Goal: Task Accomplishment & Management: Complete application form

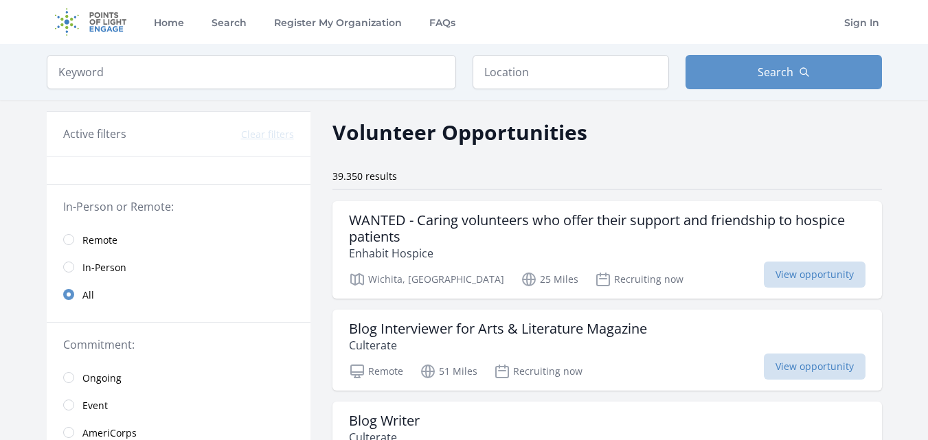
click at [78, 238] on link "Remote" at bounding box center [179, 239] width 264 height 27
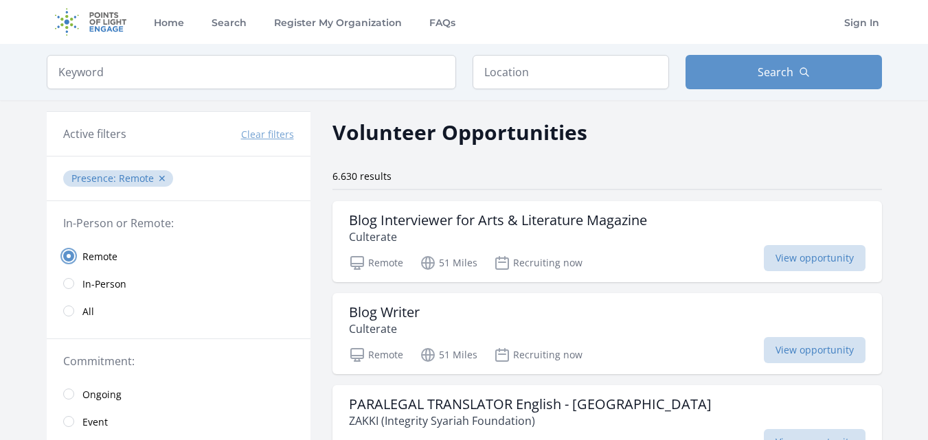
click at [73, 255] on input "radio" at bounding box center [68, 256] width 11 height 11
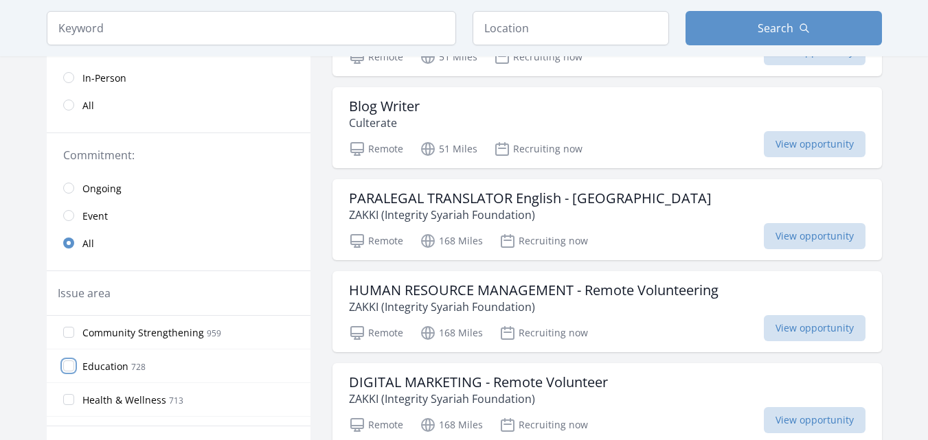
click at [73, 367] on input "Education 728" at bounding box center [68, 366] width 11 height 11
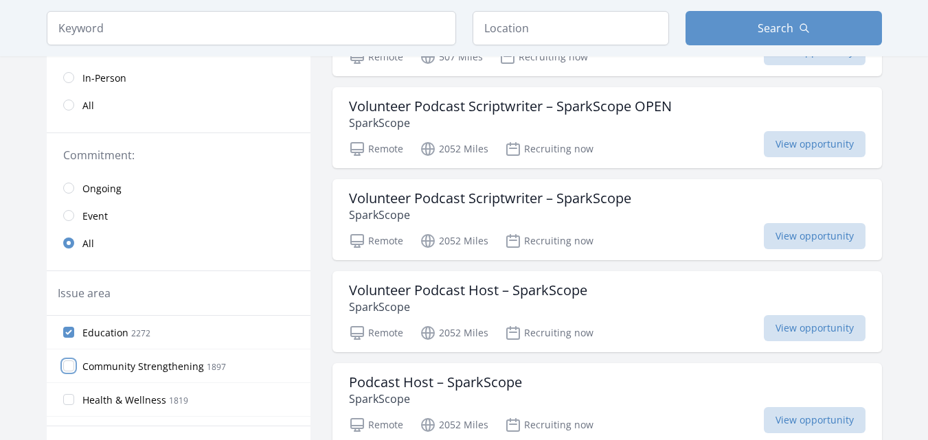
click at [65, 363] on input "Community Strengthening 1897" at bounding box center [68, 366] width 11 height 11
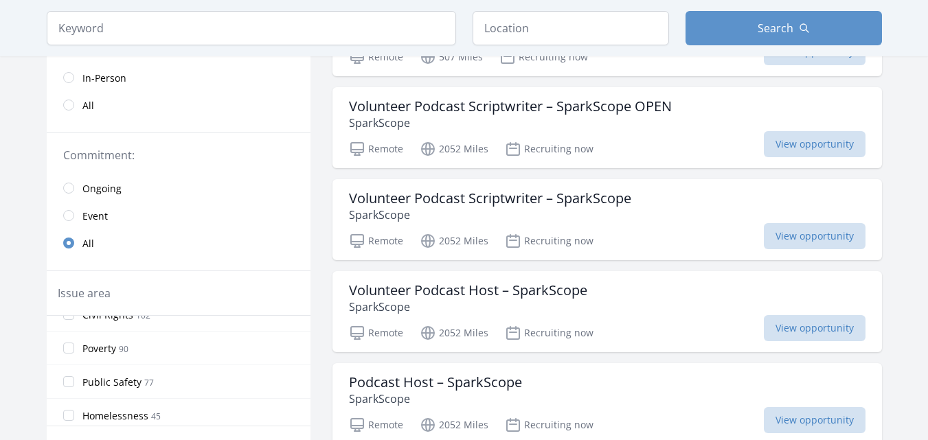
scroll to position [732, 0]
click at [68, 344] on input "Poverty 90" at bounding box center [68, 340] width 11 height 11
click at [71, 366] on input "Homelessness 45" at bounding box center [68, 371] width 11 height 11
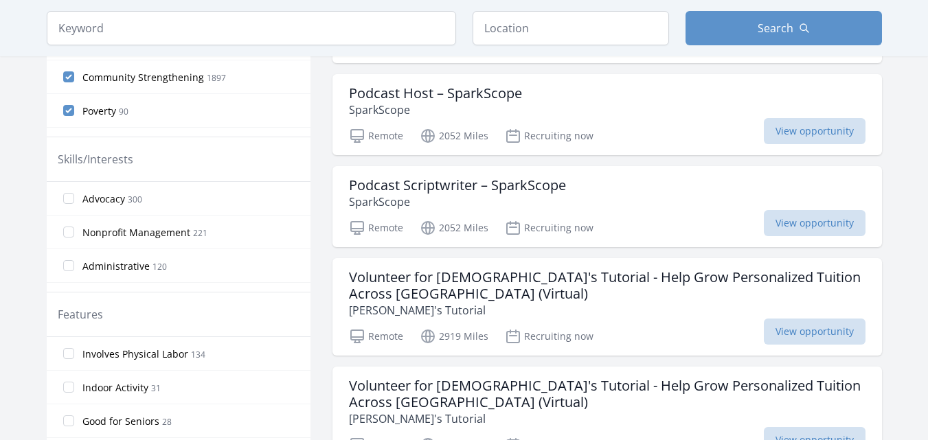
scroll to position [692, 0]
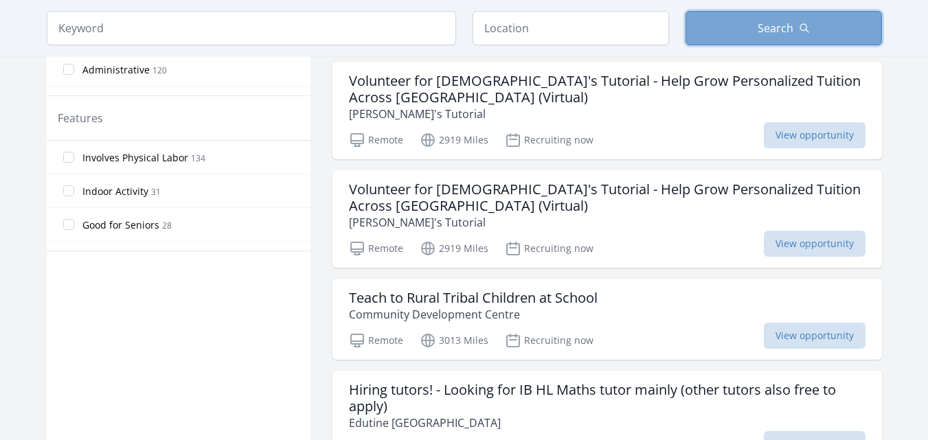
click at [799, 24] on icon "button" at bounding box center [804, 28] width 11 height 11
click at [780, 22] on span "Search" at bounding box center [776, 28] width 36 height 16
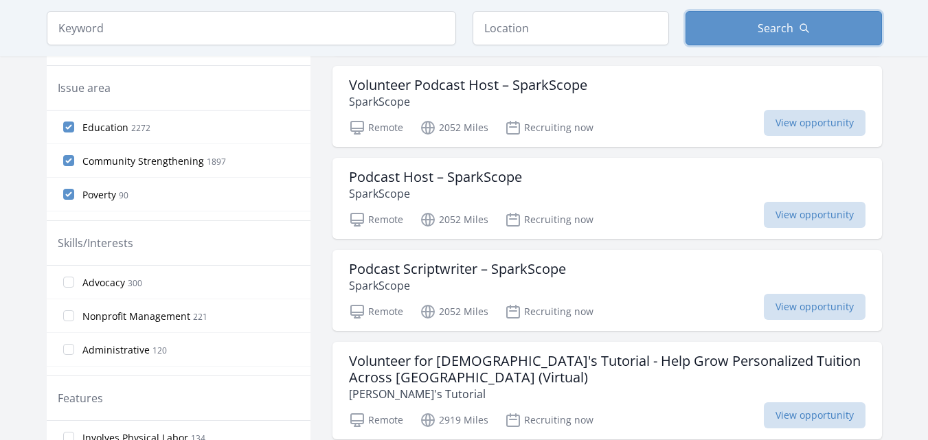
scroll to position [0, 0]
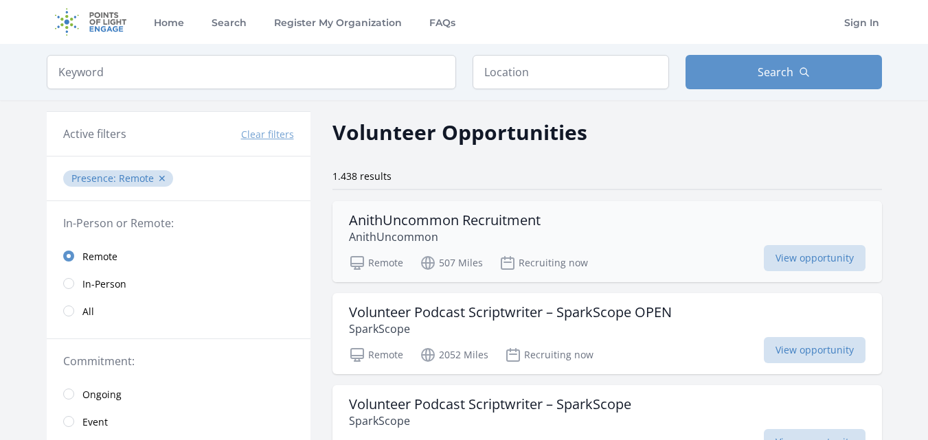
click at [666, 248] on div "AnithUncommon Recruitment AnithUncommon Remote 507 Miles Recruiting now View op…" at bounding box center [606, 241] width 549 height 81
click at [536, 66] on input "text" at bounding box center [571, 72] width 196 height 34
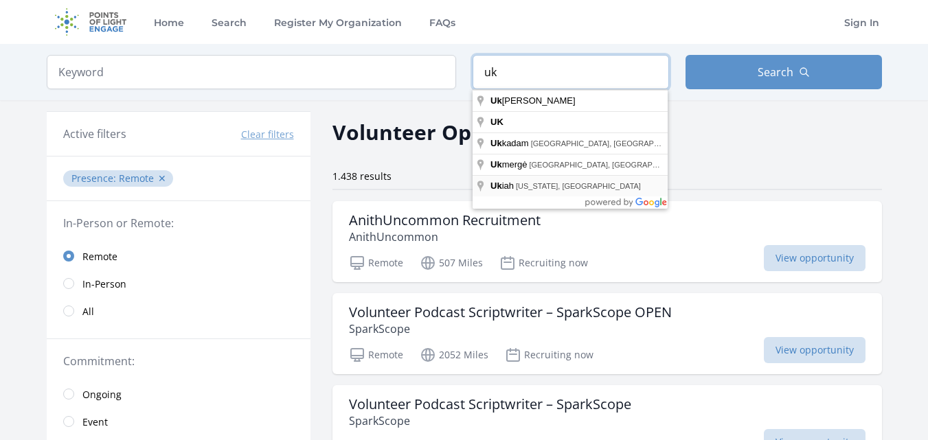
type input "u"
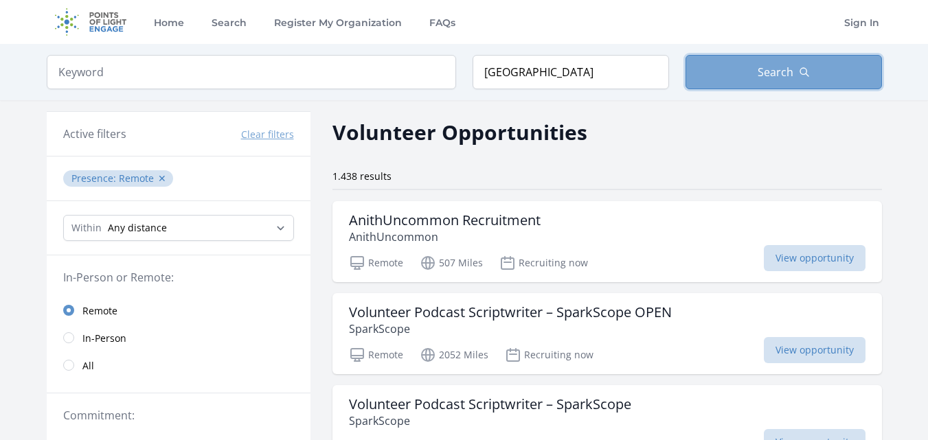
click at [735, 69] on button "Search" at bounding box center [783, 72] width 196 height 34
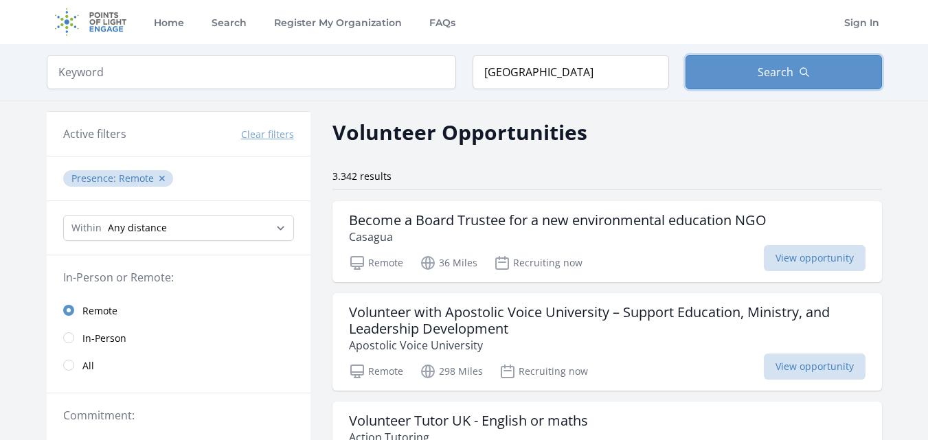
scroll to position [69, 0]
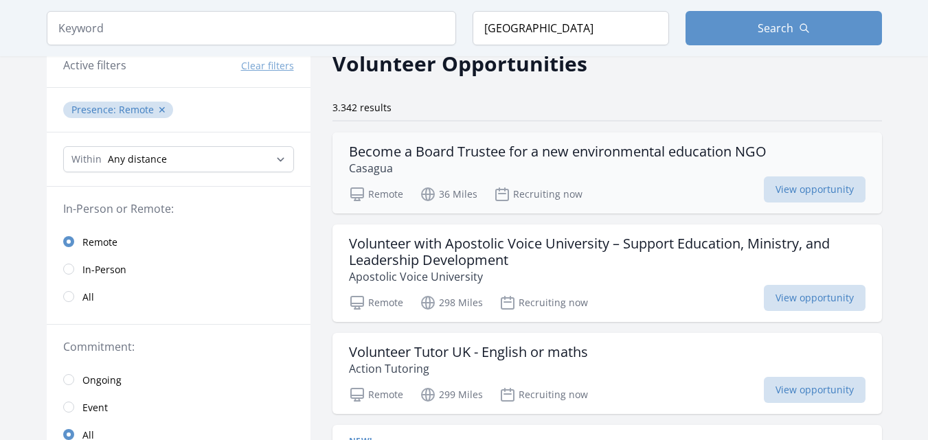
click at [657, 191] on div "Remote 36 Miles Recruiting now View opportunity" at bounding box center [607, 192] width 516 height 21
click at [812, 302] on span "View opportunity" at bounding box center [815, 298] width 102 height 26
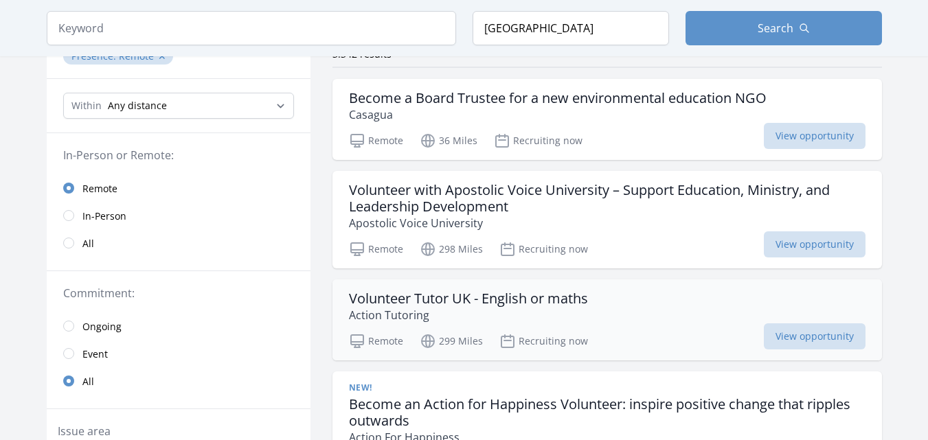
scroll to position [137, 0]
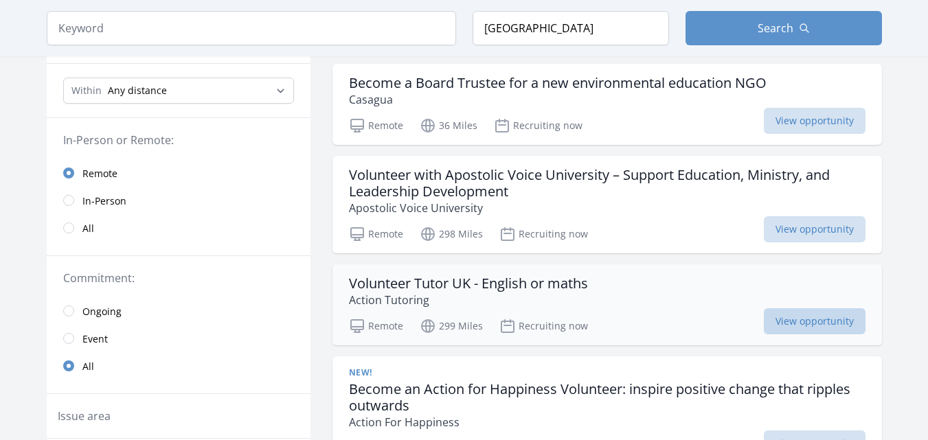
click at [832, 326] on span "View opportunity" at bounding box center [815, 321] width 102 height 26
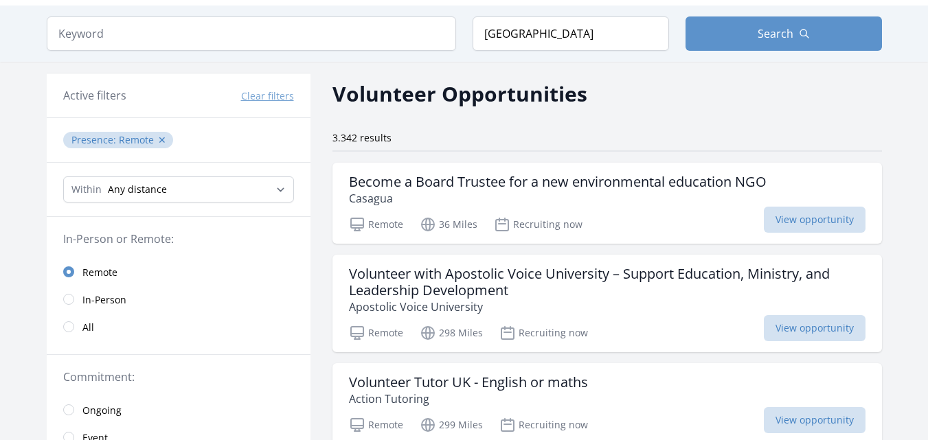
scroll to position [69, 0]
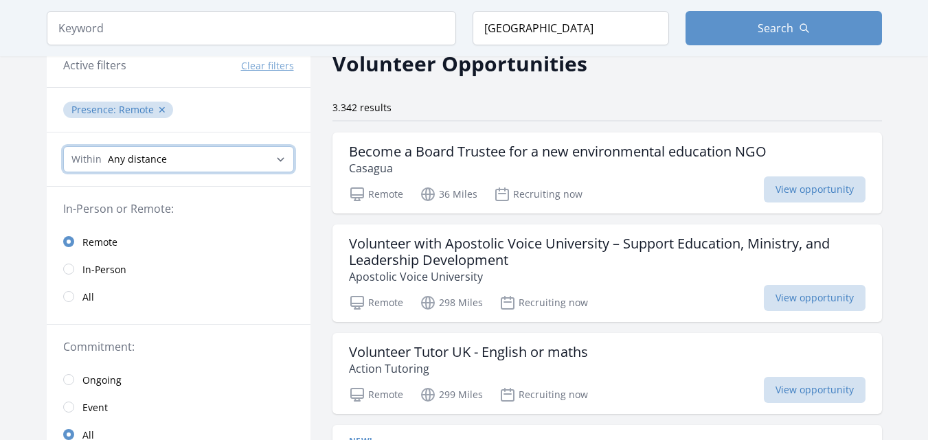
click at [202, 155] on select "Any distance , 5 Miles , 20 Miles , 50 Miles , 100 Miles" at bounding box center [178, 159] width 231 height 26
click at [63, 146] on select "Any distance , 5 Miles , 20 Miles , 50 Miles , 100 Miles" at bounding box center [178, 159] width 231 height 26
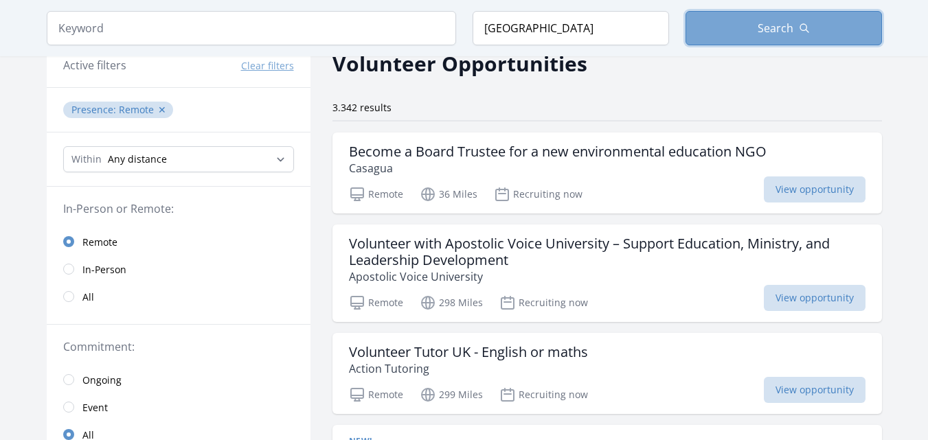
click at [823, 37] on button "Search" at bounding box center [783, 28] width 196 height 34
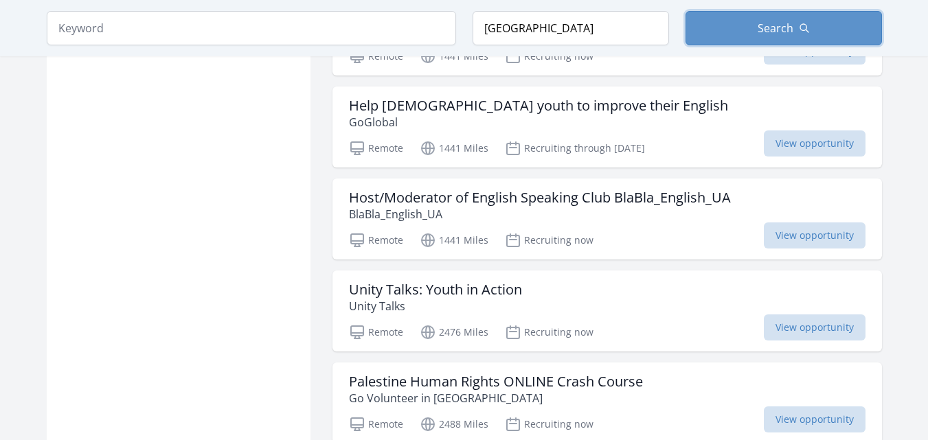
scroll to position [1236, 0]
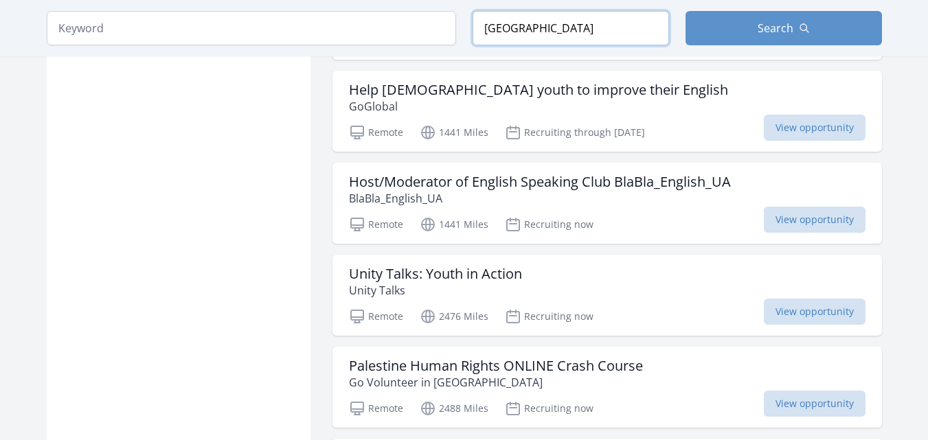
drag, startPoint x: 560, startPoint y: 27, endPoint x: 437, endPoint y: 23, distance: 123.0
click at [437, 23] on form "Keyword Location United Kingdom Search" at bounding box center [464, 28] width 835 height 34
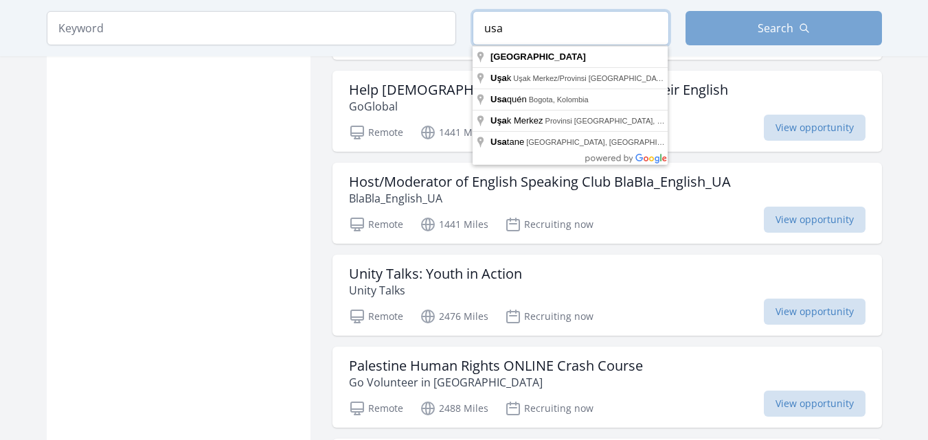
type input "usa"
click at [859, 34] on button "Search" at bounding box center [783, 28] width 196 height 34
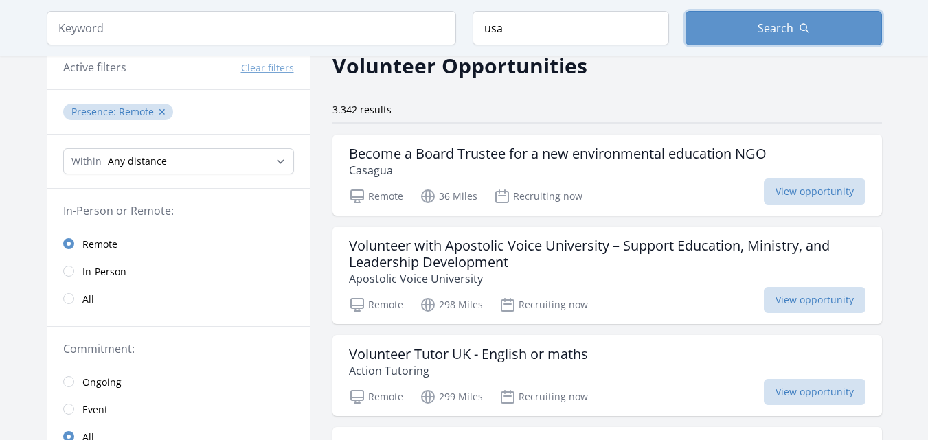
scroll to position [0, 0]
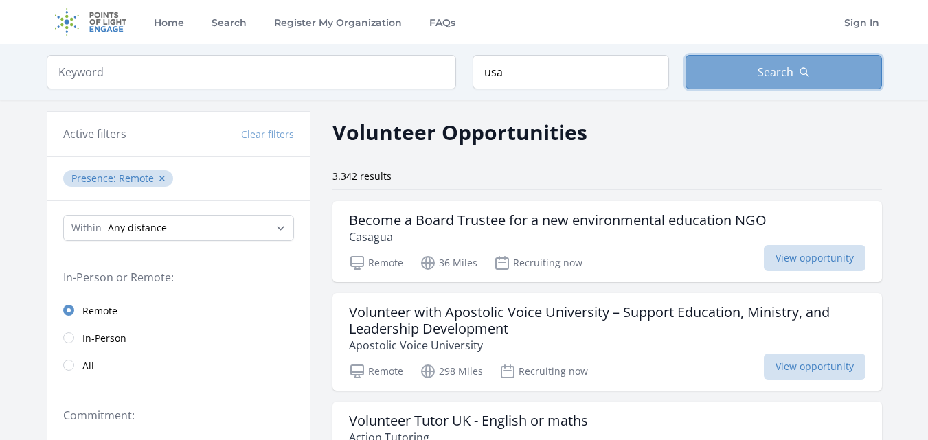
click at [746, 76] on button "Search" at bounding box center [783, 72] width 196 height 34
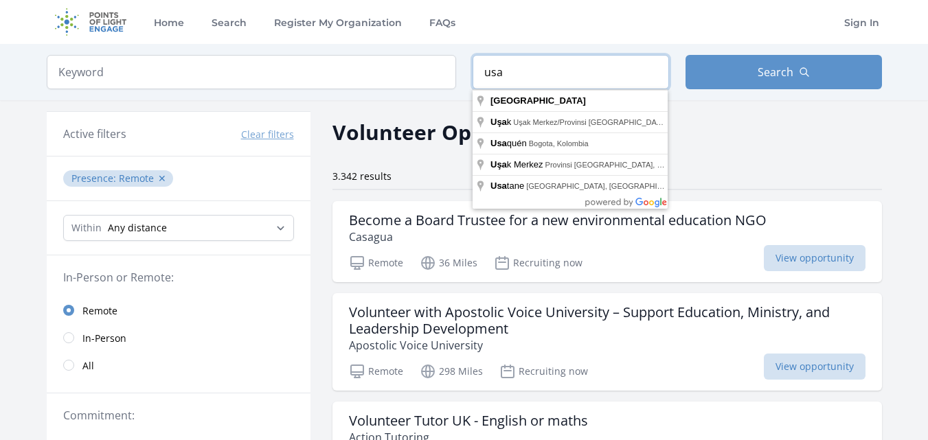
drag, startPoint x: 599, startPoint y: 73, endPoint x: 341, endPoint y: 52, distance: 258.4
click at [341, 52] on div "Keyword Location usa Search" at bounding box center [464, 72] width 879 height 56
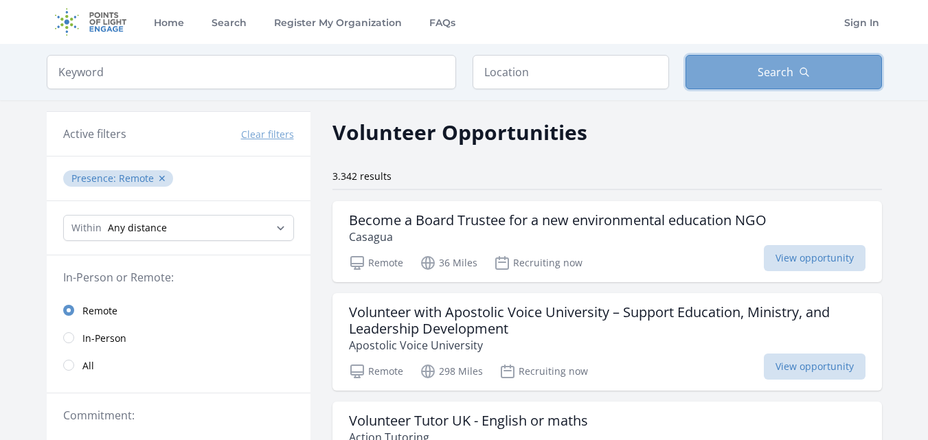
click at [852, 64] on button "Search" at bounding box center [783, 72] width 196 height 34
click at [158, 183] on button "✕" at bounding box center [162, 179] width 8 height 14
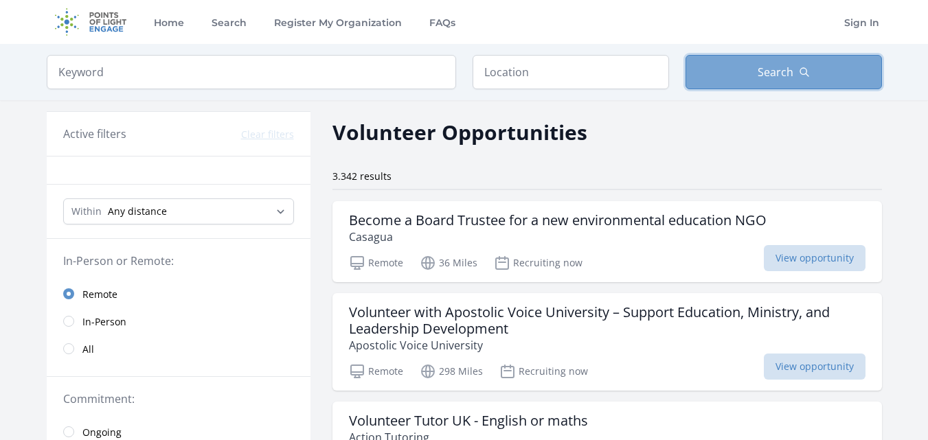
click at [762, 72] on span "Search" at bounding box center [776, 72] width 36 height 16
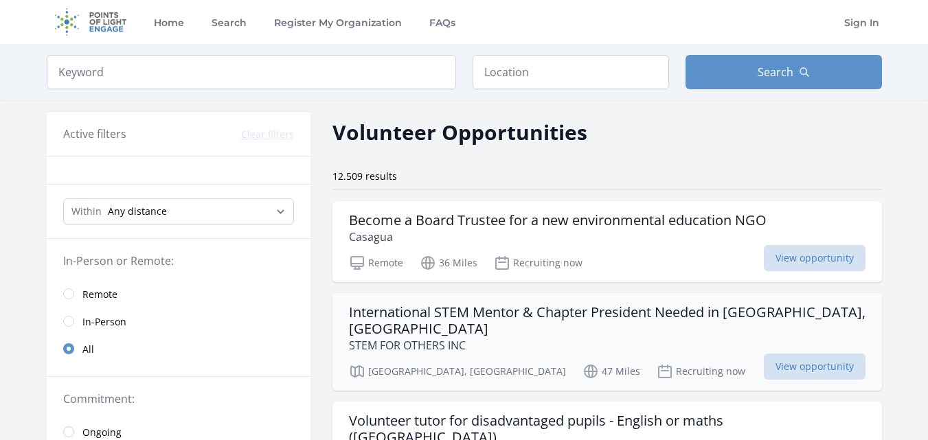
click at [766, 315] on h3 "International STEM Mentor & Chapter President Needed in Glasgow, UK" at bounding box center [607, 320] width 516 height 33
click at [95, 298] on span "Remote" at bounding box center [99, 295] width 35 height 14
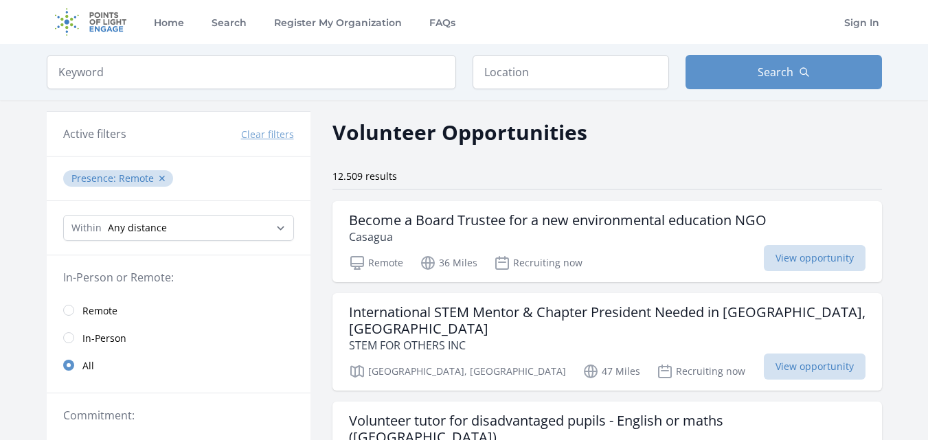
click at [82, 306] on span "Remote" at bounding box center [99, 311] width 35 height 14
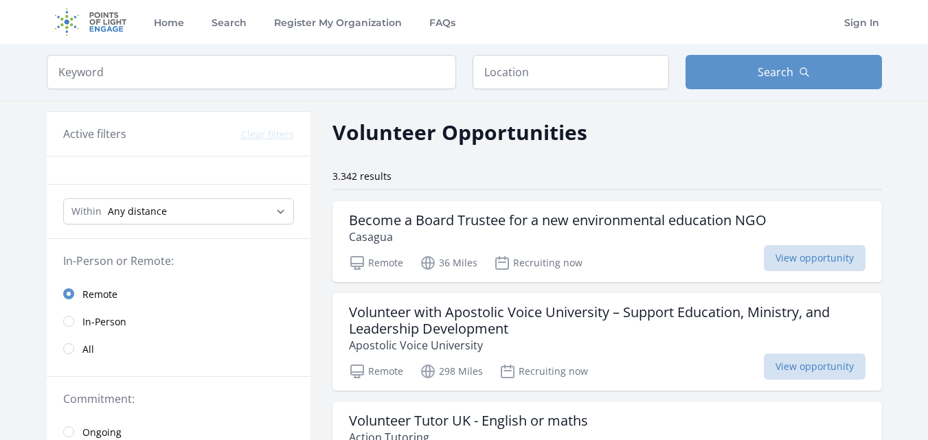
click at [76, 308] on div "Remote In-Person All" at bounding box center [179, 321] width 264 height 82
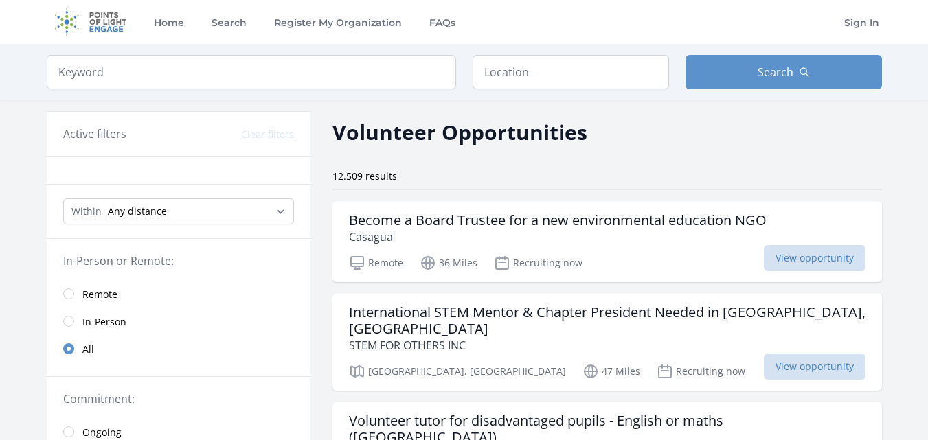
click at [60, 292] on link "Remote" at bounding box center [179, 293] width 264 height 27
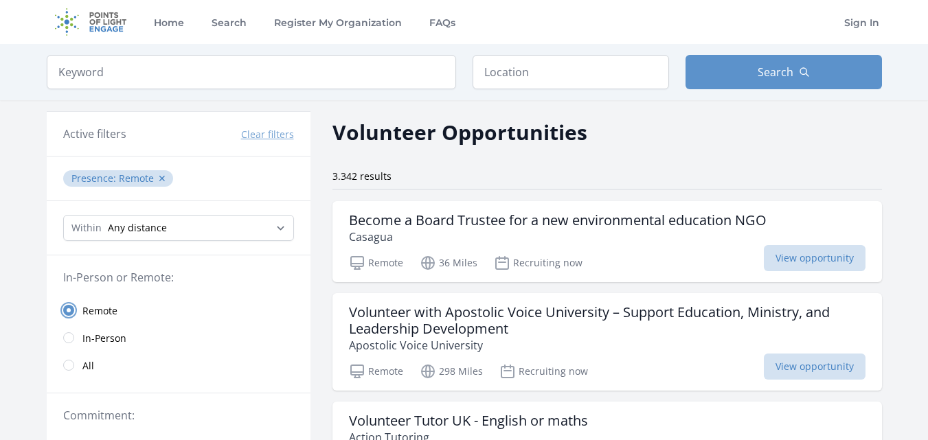
click at [69, 315] on input "radio" at bounding box center [68, 310] width 11 height 11
click at [858, 69] on button "Search" at bounding box center [783, 72] width 196 height 34
click at [818, 65] on button "Search" at bounding box center [783, 72] width 196 height 34
click at [841, 60] on button "Search" at bounding box center [783, 72] width 196 height 34
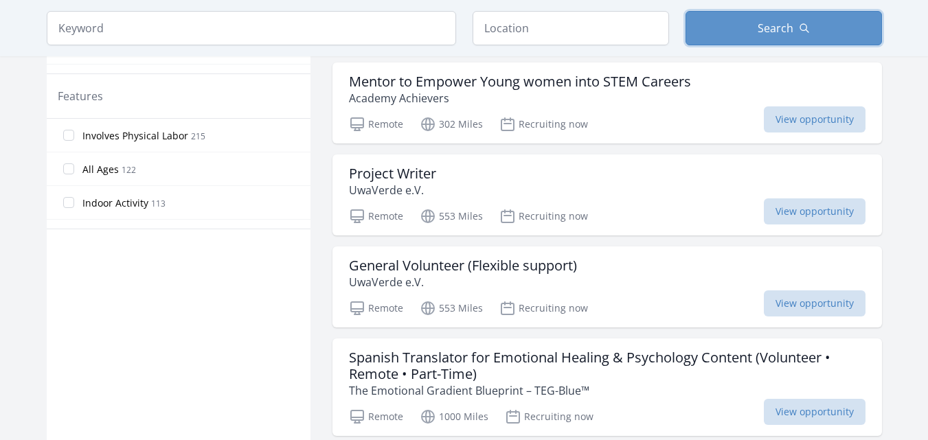
scroll to position [780, 0]
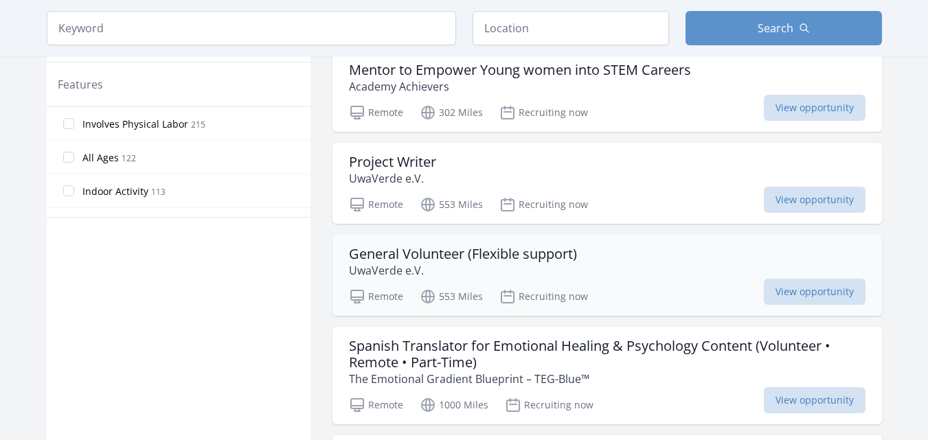
click at [806, 279] on div "General Volunteer (Flexible support) UwaVerde e.V." at bounding box center [607, 262] width 516 height 33
click at [790, 210] on span "View opportunity" at bounding box center [815, 200] width 102 height 26
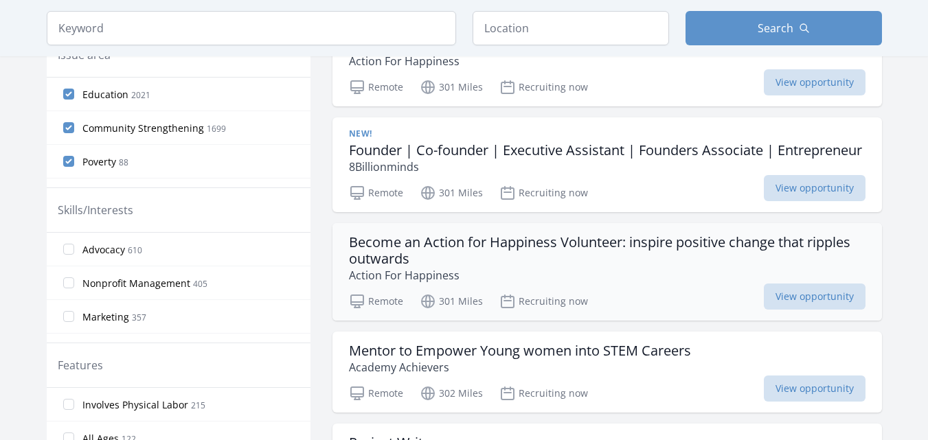
scroll to position [505, 0]
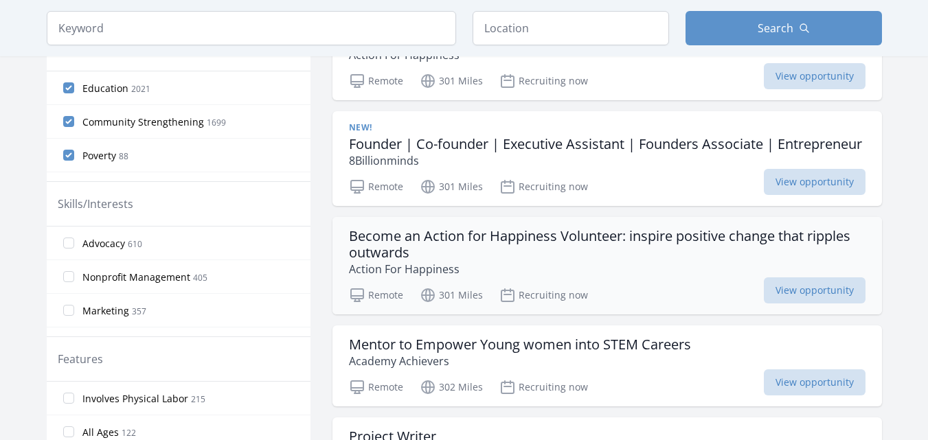
click at [509, 245] on h3 "Become an Action for Happiness Volunteer: inspire positive change that ripples …" at bounding box center [607, 244] width 516 height 33
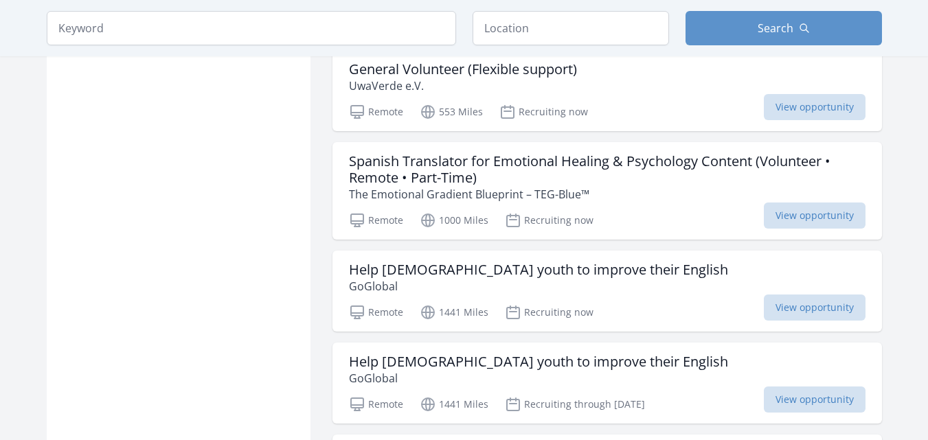
scroll to position [986, 0]
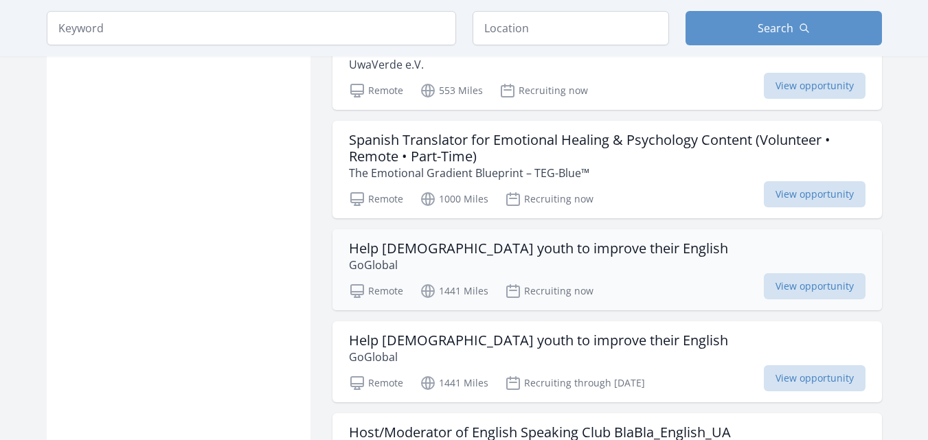
click at [541, 257] on h3 "Help [DEMOGRAPHIC_DATA] youth to improve their English" at bounding box center [538, 248] width 379 height 16
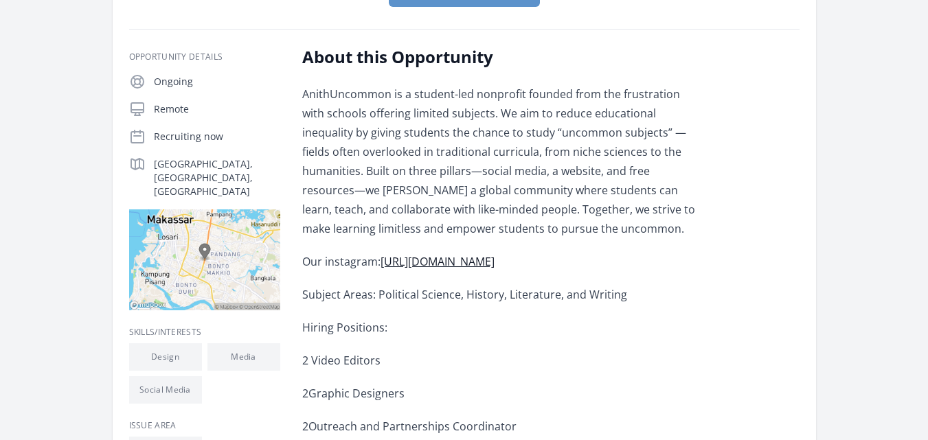
scroll to position [412, 0]
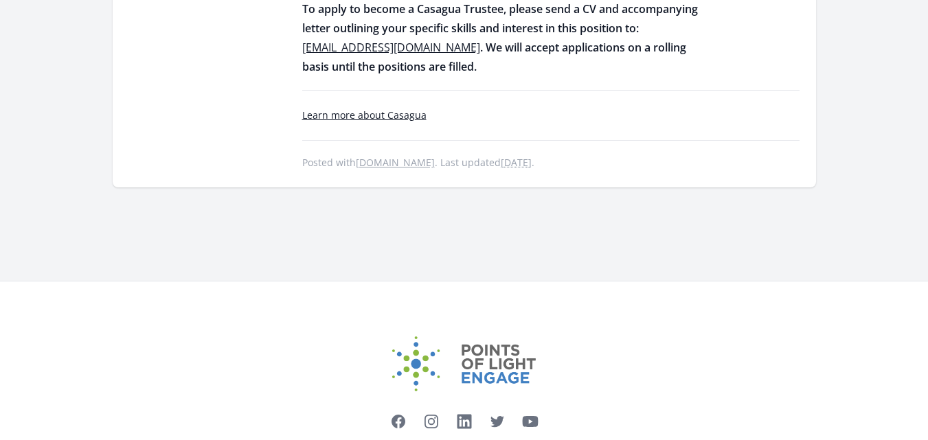
scroll to position [2336, 0]
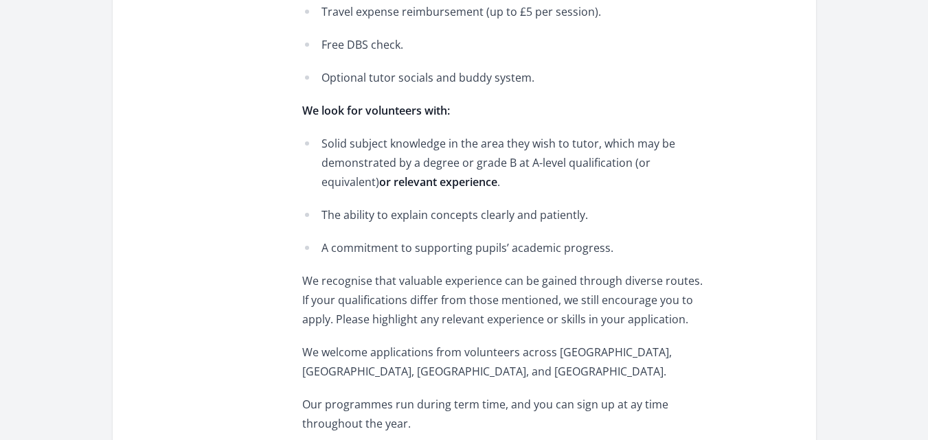
scroll to position [1374, 0]
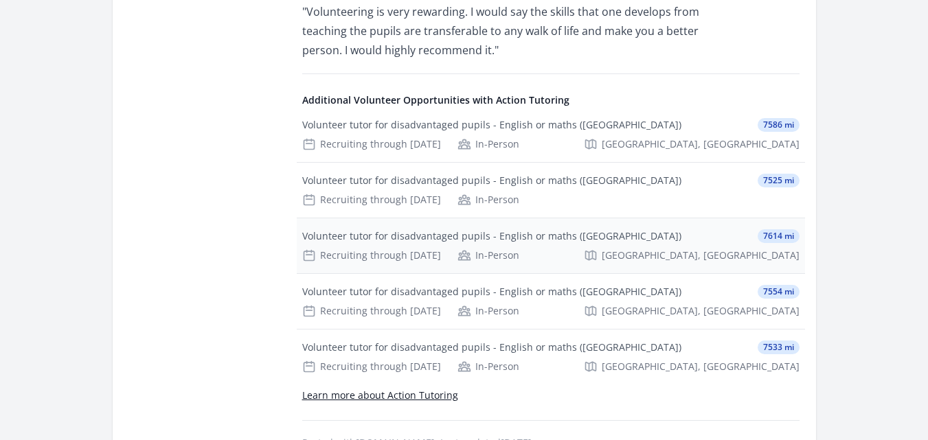
drag, startPoint x: 518, startPoint y: 232, endPoint x: 268, endPoint y: 95, distance: 285.2
drag, startPoint x: 268, startPoint y: 95, endPoint x: 60, endPoint y: -43, distance: 249.7
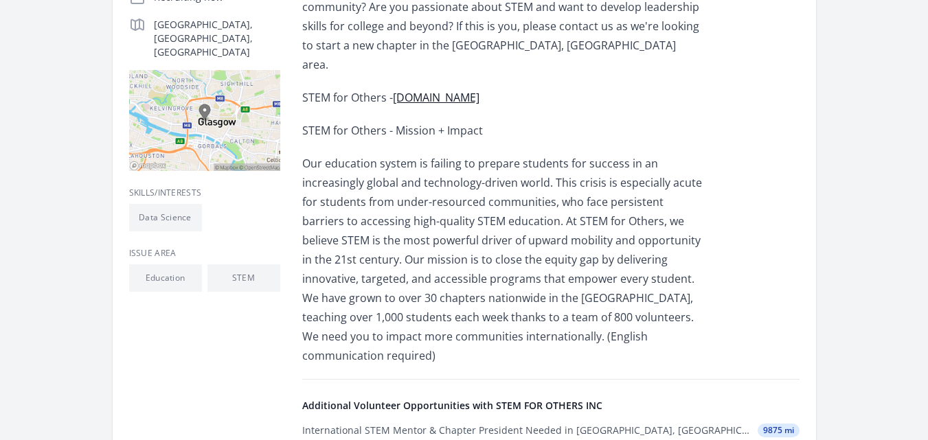
scroll to position [412, 0]
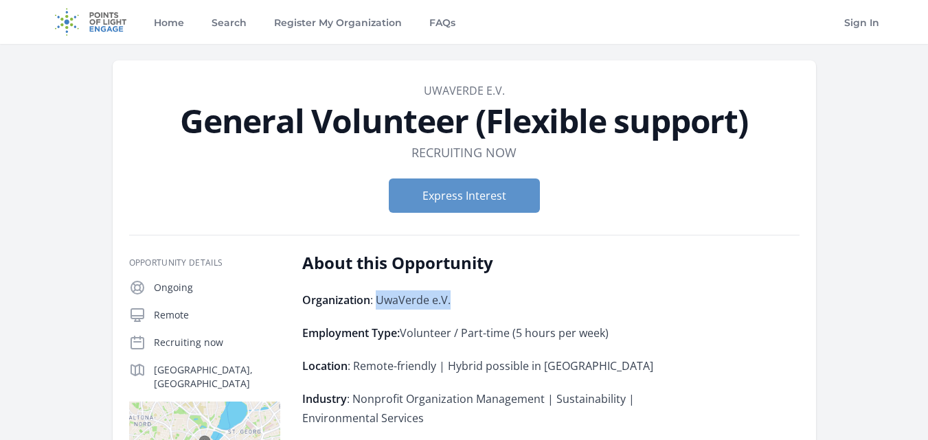
drag, startPoint x: 452, startPoint y: 302, endPoint x: 378, endPoint y: 299, distance: 73.6
click at [378, 299] on p "Organization : UwaVerde e.V." at bounding box center [503, 300] width 402 height 19
copy span "UwaVerde e.V."
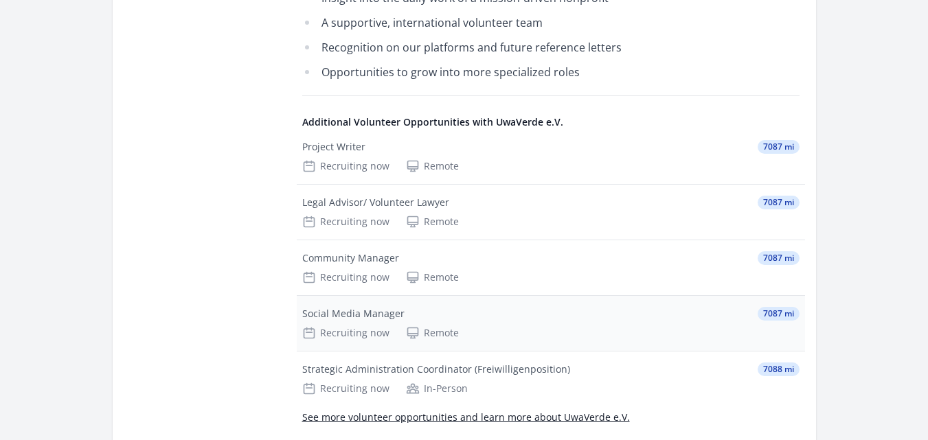
scroll to position [1099, 0]
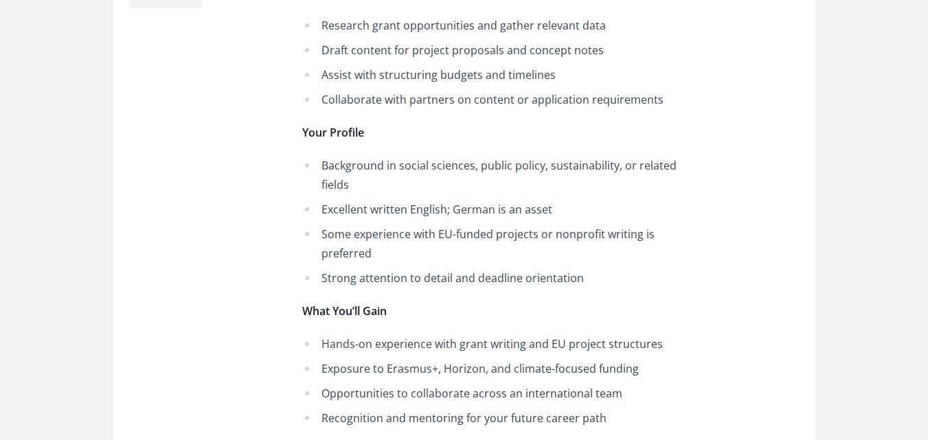
scroll to position [618, 0]
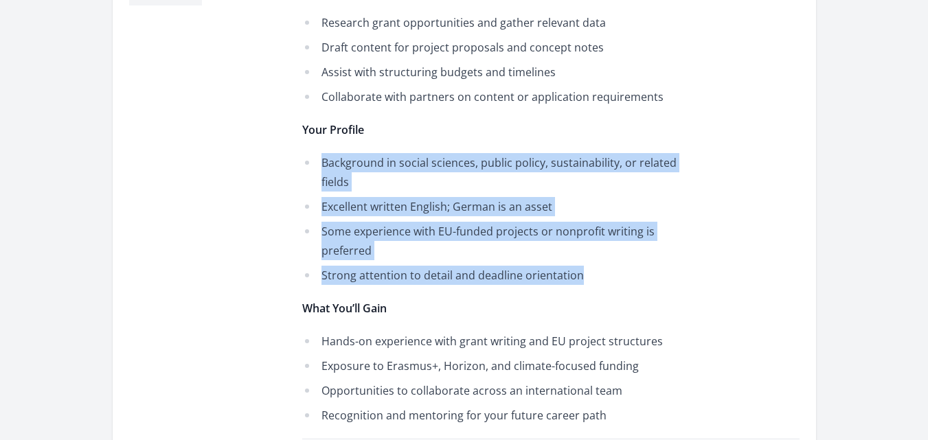
drag, startPoint x: 321, startPoint y: 161, endPoint x: 591, endPoint y: 245, distance: 282.8
click at [591, 245] on ul "Background in social sciences, public policy, sustainability, or related fields…" at bounding box center [503, 219] width 402 height 132
copy ul "Background in social sciences, public policy, sustainability, or related fields…"
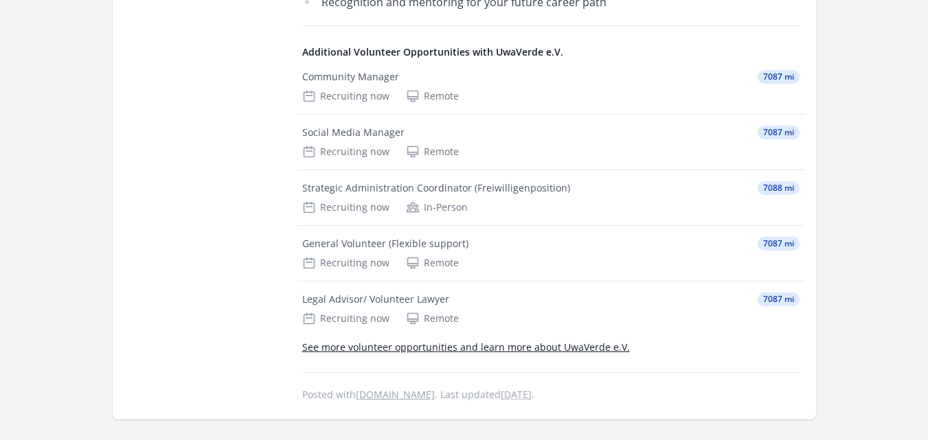
scroll to position [1099, 0]
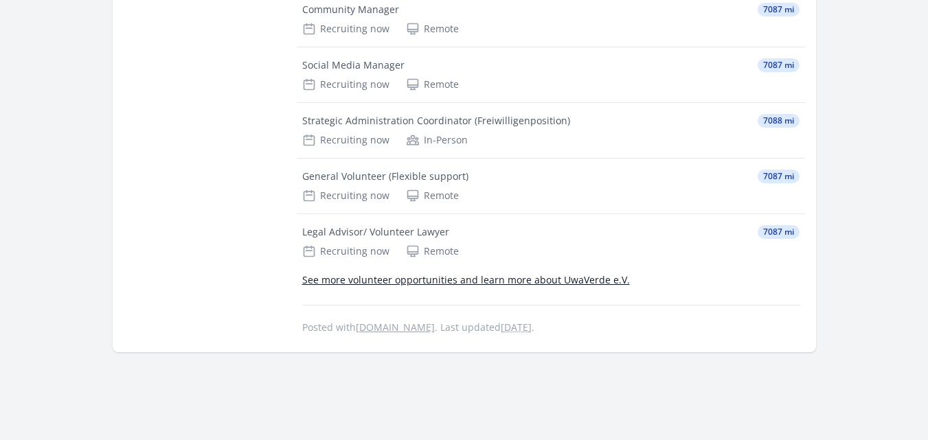
click at [429, 273] on link "See more volunteer opportunities and learn more about UwaVerde e.V." at bounding box center [466, 279] width 328 height 13
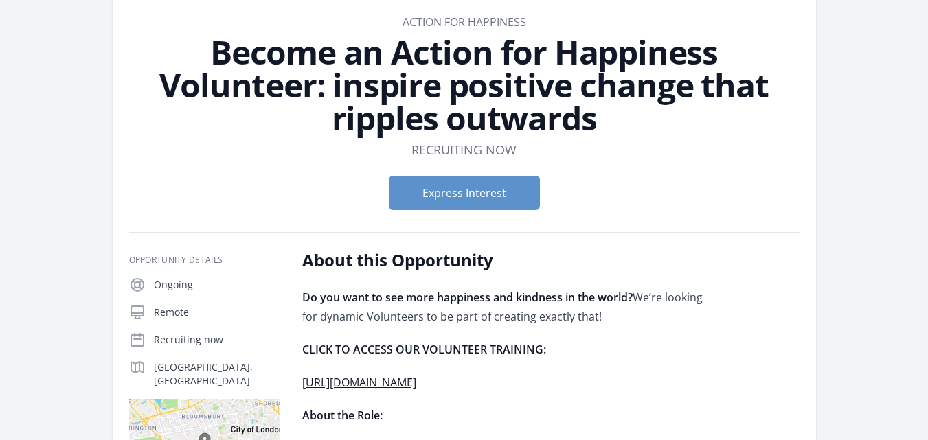
scroll to position [206, 0]
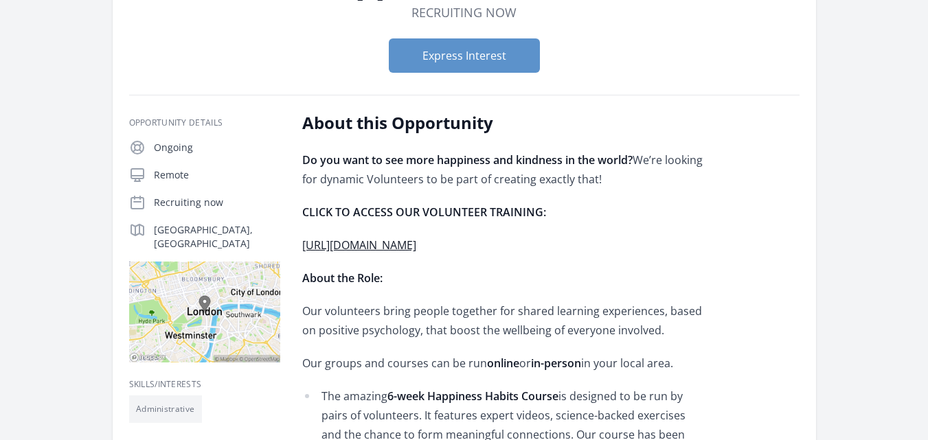
click at [416, 241] on link "https://actionforhappiness.org/volunteer-training?utm=AD-ID" at bounding box center [359, 245] width 114 height 15
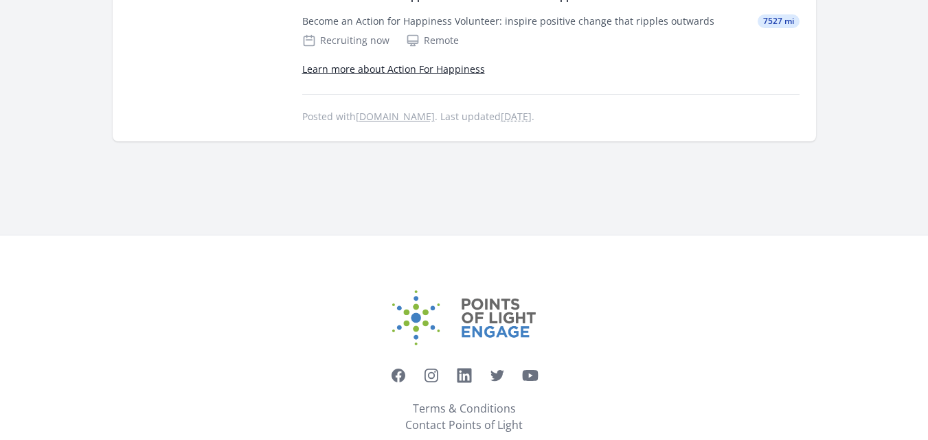
scroll to position [1152, 0]
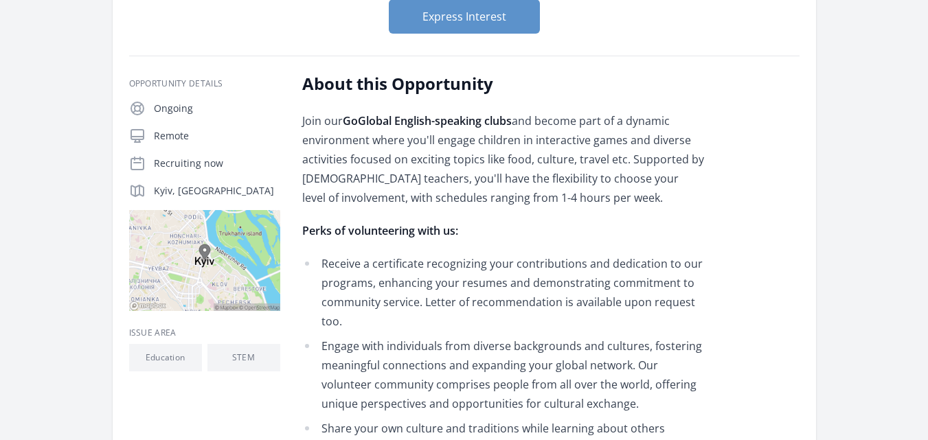
scroll to position [206, 0]
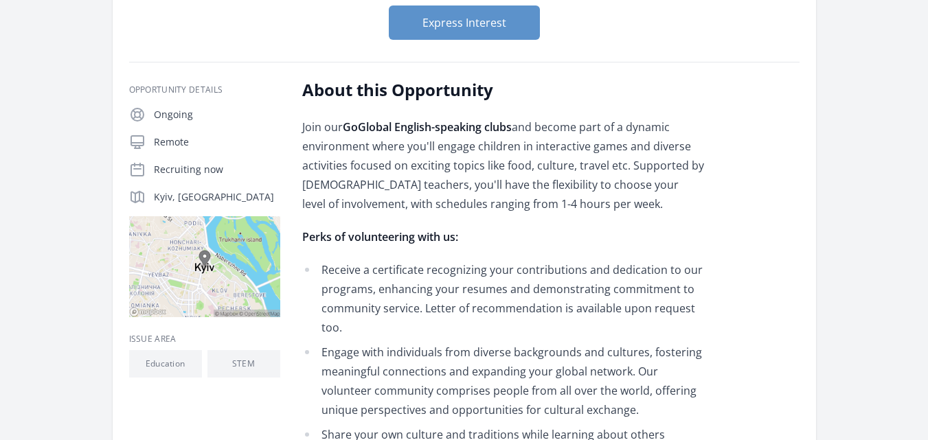
drag, startPoint x: 290, startPoint y: 118, endPoint x: 648, endPoint y: 212, distance: 370.6
copy div "Remote Recruiting now [GEOGRAPHIC_DATA], UA About this Opportunity Join our GoG…"
click at [493, 286] on li "Receive a certificate recognizing your contributions and dedication to our prog…" at bounding box center [503, 298] width 402 height 77
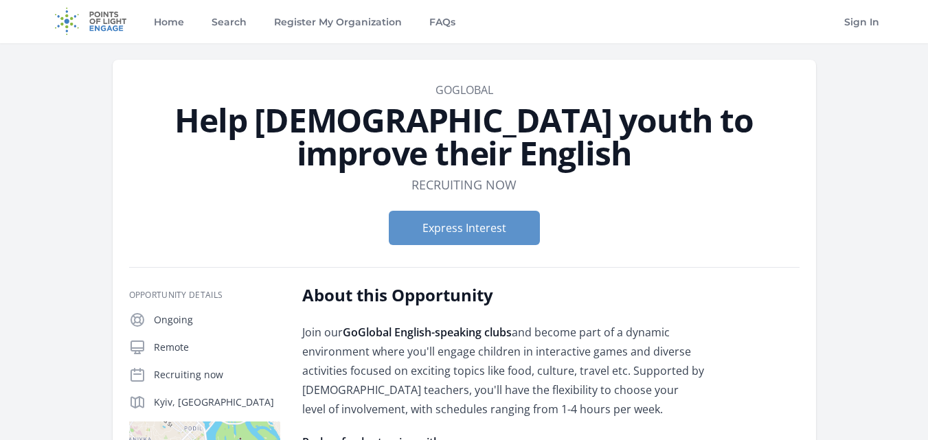
scroll to position [0, 0]
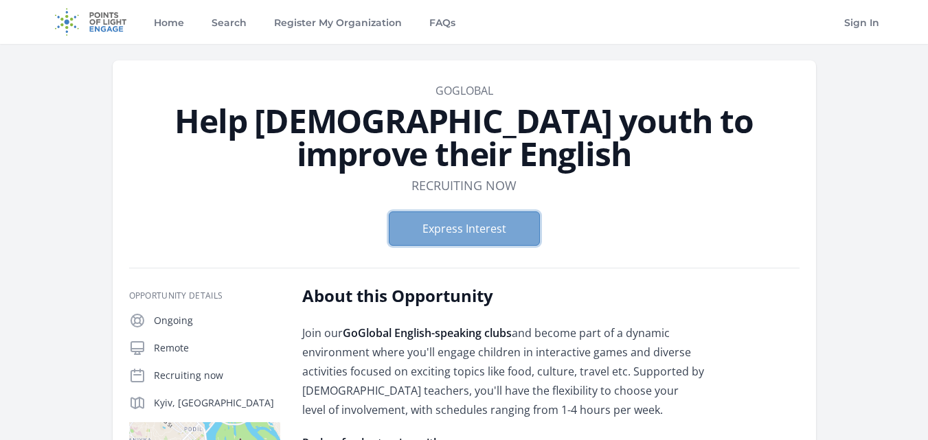
click at [517, 214] on button "Express Interest" at bounding box center [464, 229] width 151 height 34
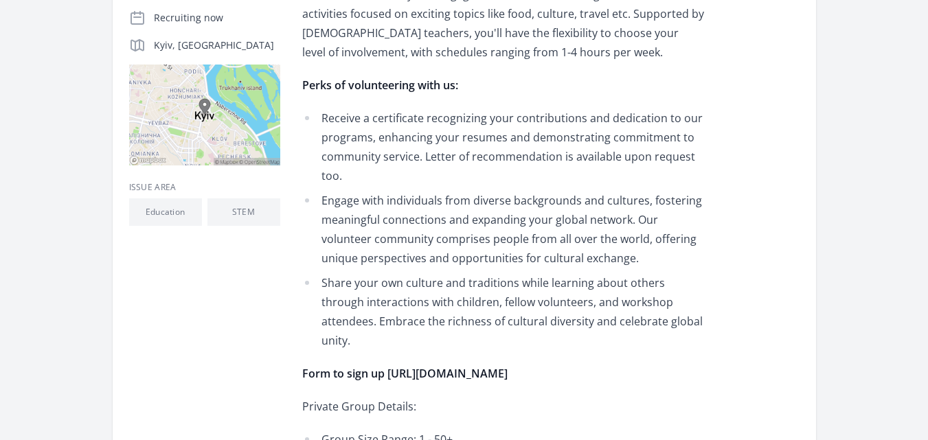
scroll to position [343, 0]
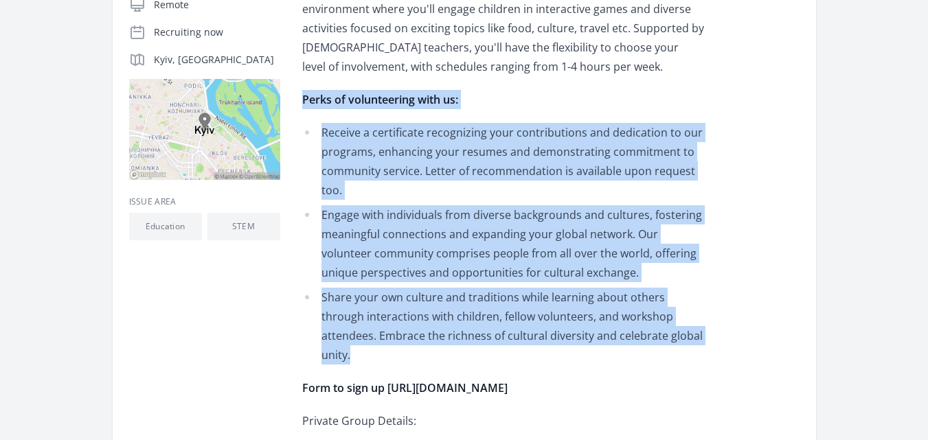
drag, startPoint x: 295, startPoint y: 102, endPoint x: 631, endPoint y: 318, distance: 399.5
click at [672, 343] on div "Opportunity Details Ongoing Remote Recruiting now [GEOGRAPHIC_DATA], UA Join our" at bounding box center [464, 312] width 670 height 740
copy div "Perks of volunteering with us: Receive a certificate recognizing your contribut…"
click at [424, 343] on li "Share your own culture and traditions while learning about others through inter…" at bounding box center [503, 326] width 402 height 77
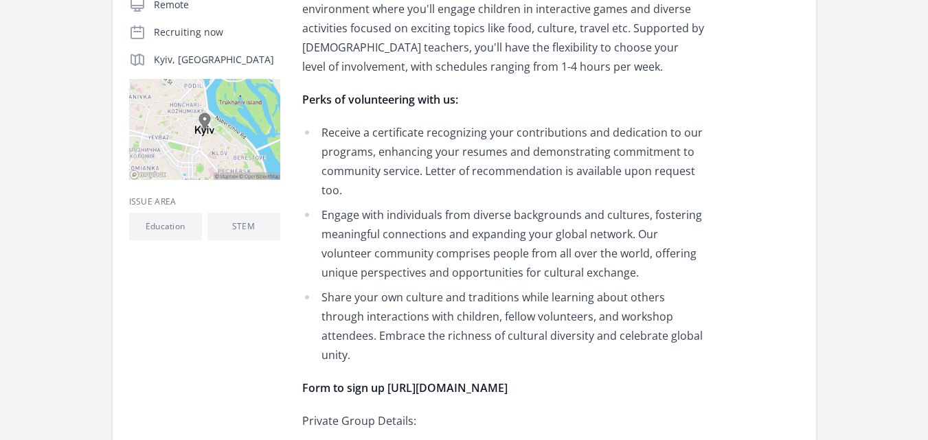
drag, startPoint x: 391, startPoint y: 366, endPoint x: 764, endPoint y: 376, distance: 373.1
click at [764, 376] on div "About this Opportunity Join our GoGlobal English-speaking clubs and become part…" at bounding box center [550, 312] width 497 height 740
copy strong "[URL][DOMAIN_NAME]"
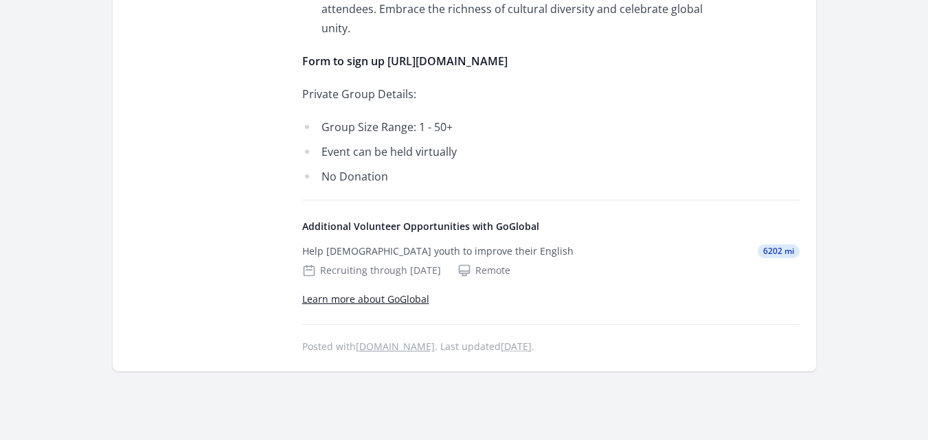
scroll to position [661, 0]
